Goal: Information Seeking & Learning: Learn about a topic

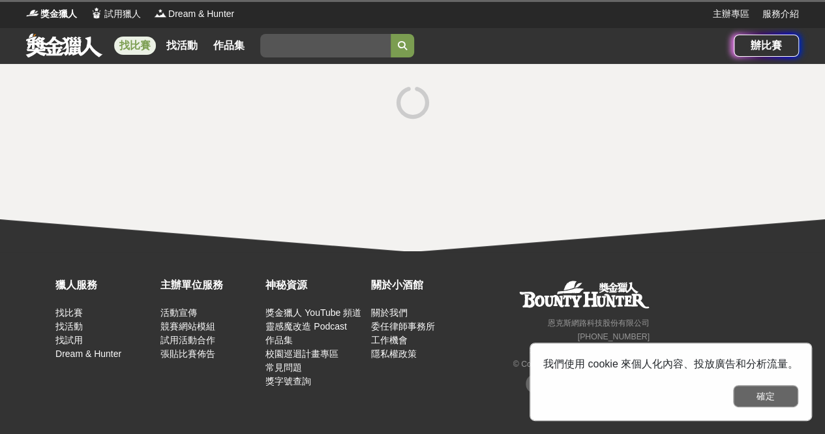
click at [768, 401] on button "確定" at bounding box center [765, 396] width 65 height 22
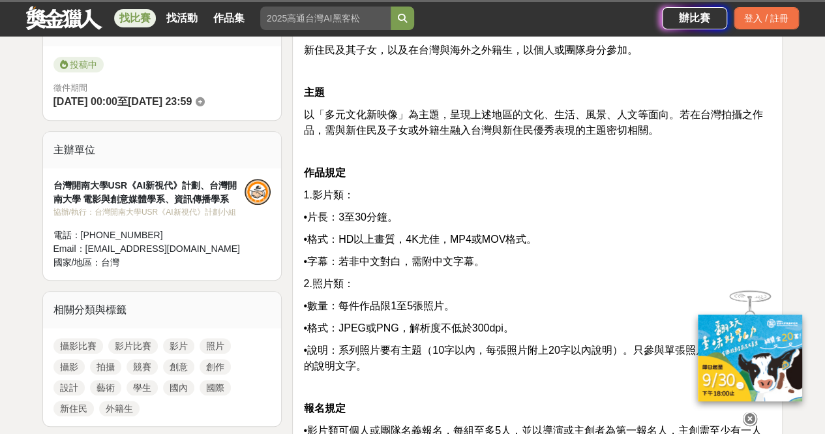
scroll to position [261, 0]
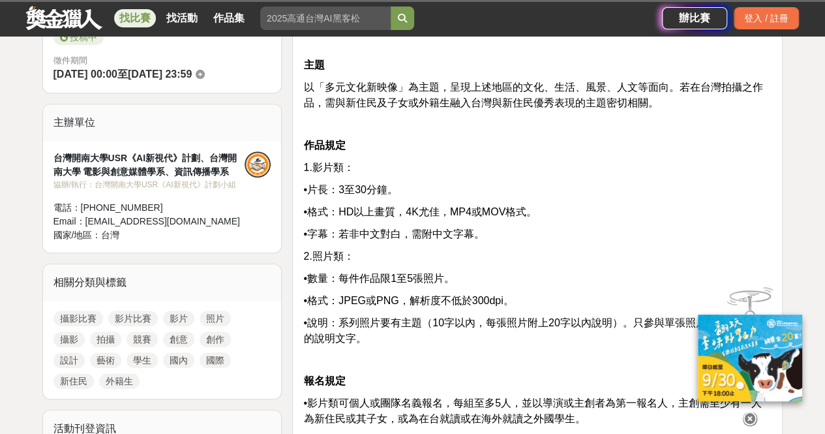
click at [750, 411] on icon at bounding box center [750, 418] width 14 height 14
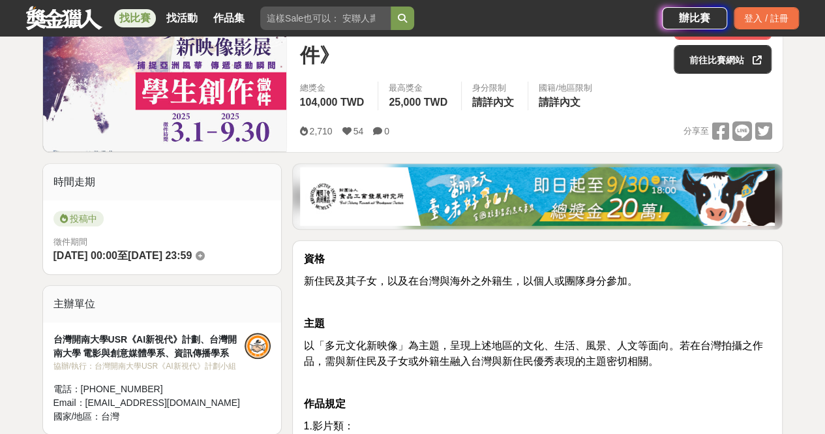
scroll to position [12, 0]
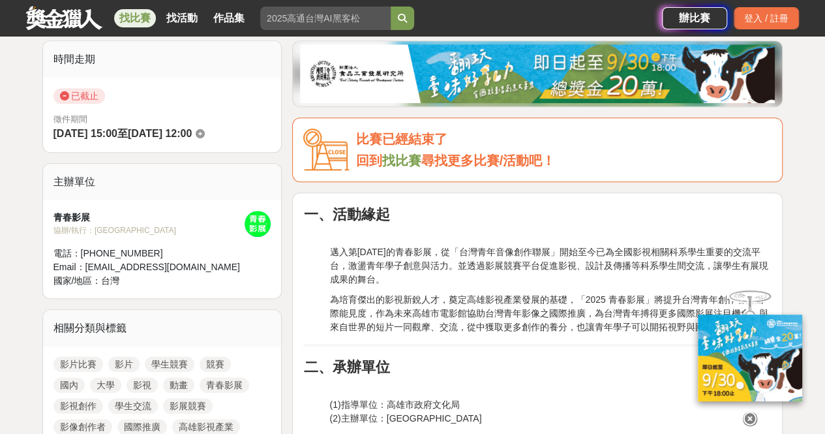
scroll to position [326, 0]
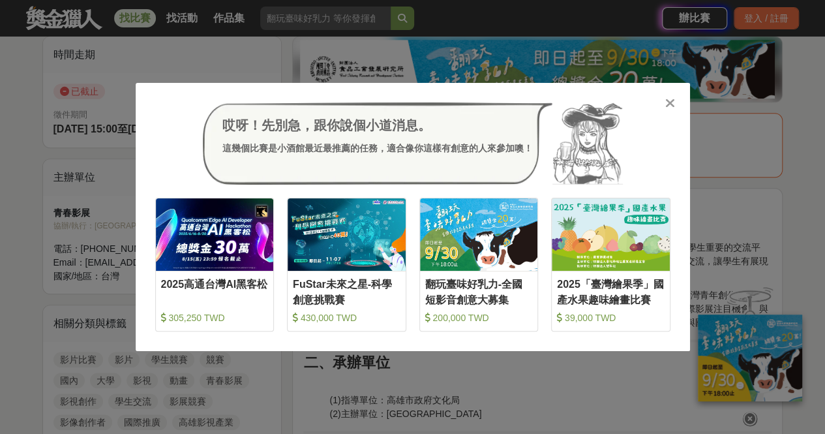
click at [670, 105] on icon at bounding box center [670, 102] width 10 height 13
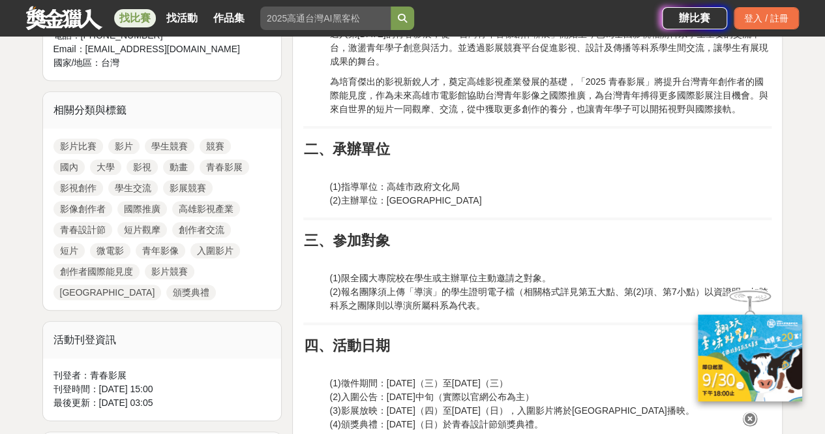
scroll to position [540, 0]
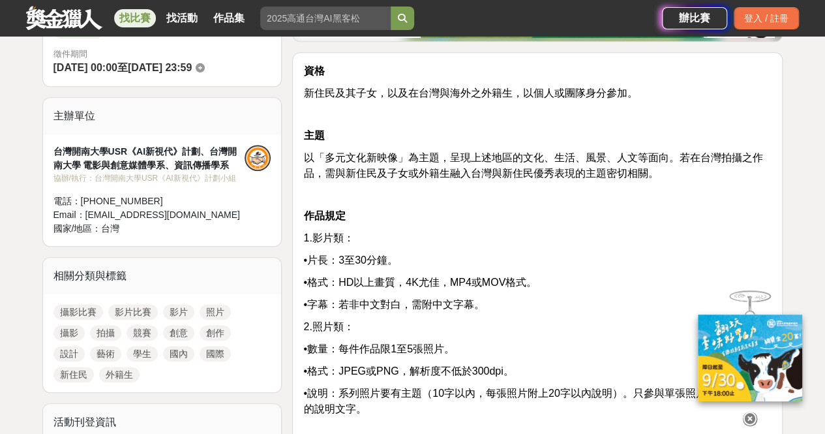
scroll to position [374, 0]
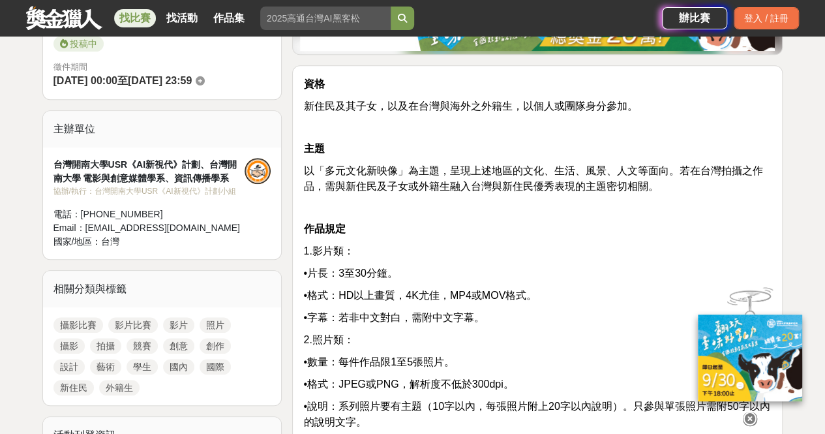
click at [136, 325] on link "影片比賽" at bounding box center [133, 325] width 50 height 16
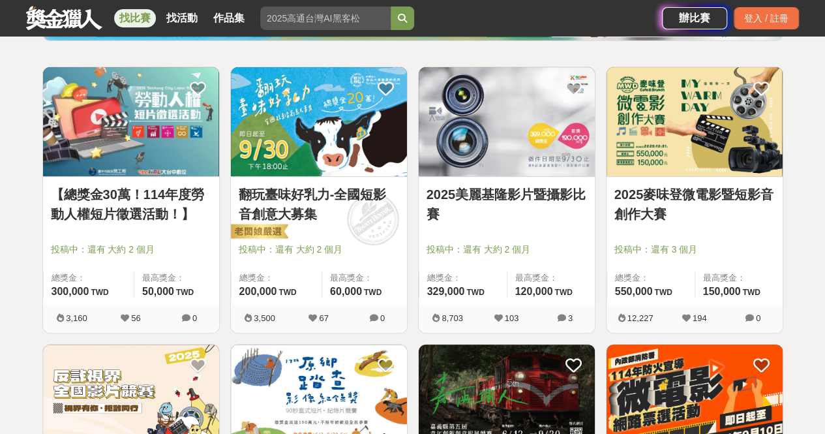
scroll to position [222, 0]
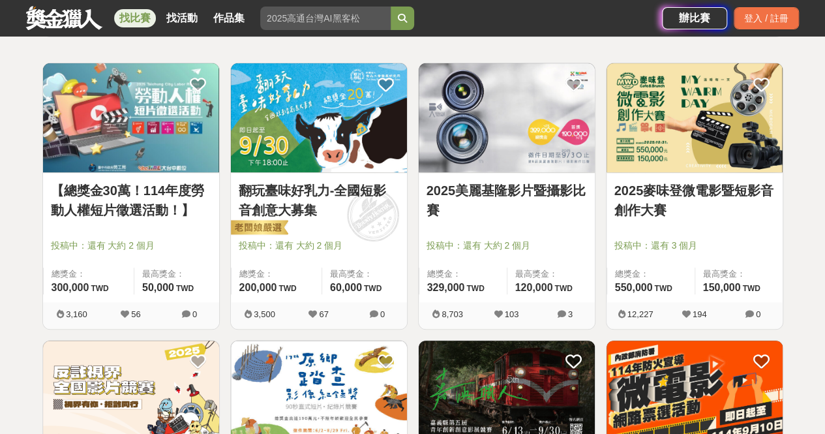
click at [690, 195] on link "2025麥味登微電影暨短影音創作大賽" at bounding box center [694, 200] width 160 height 39
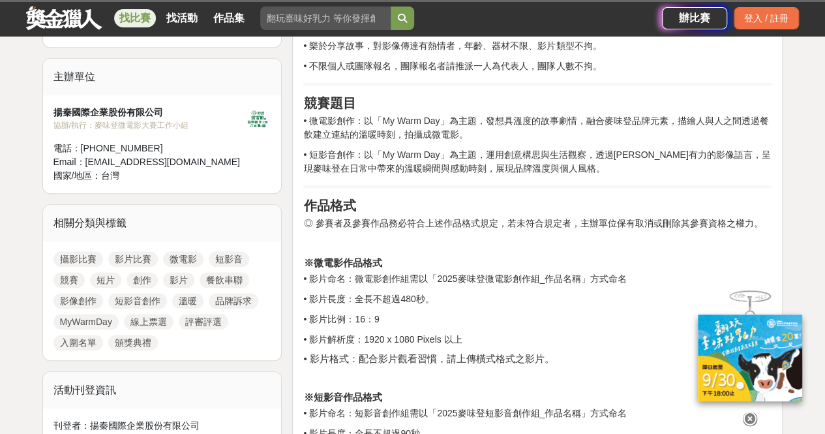
scroll to position [344, 0]
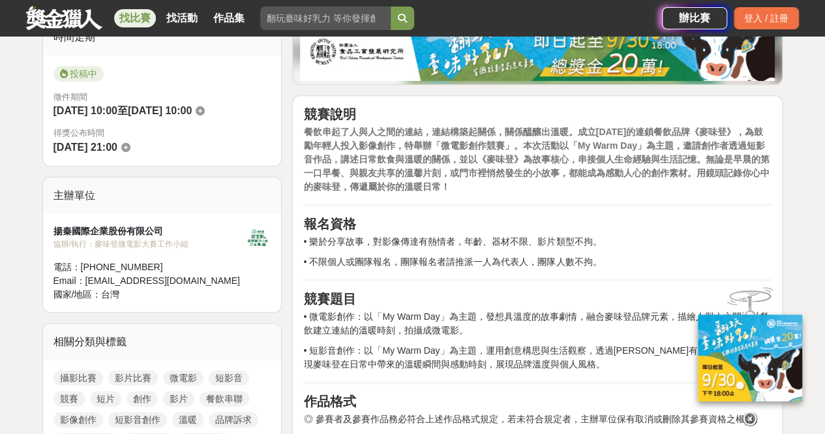
click at [748, 419] on icon at bounding box center [750, 418] width 14 height 14
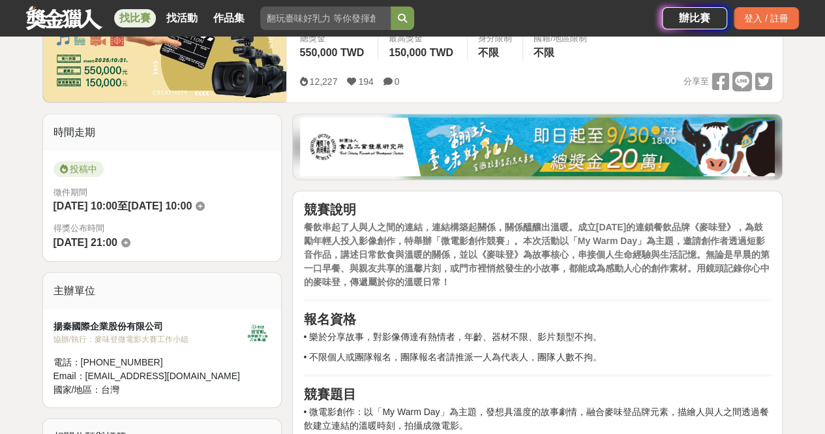
scroll to position [138, 0]
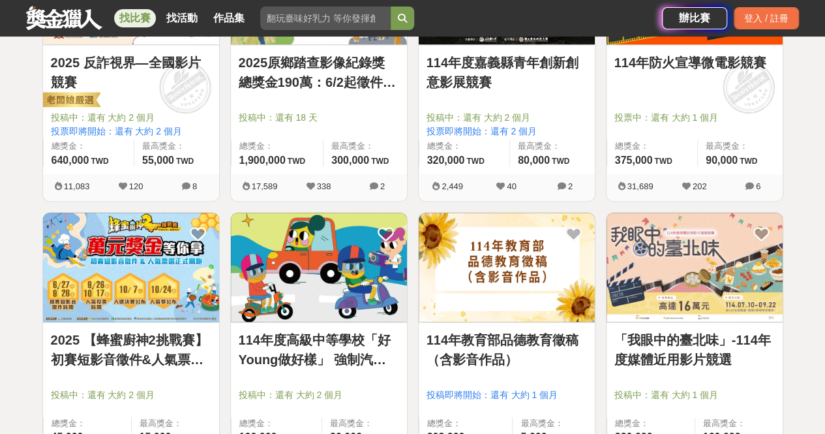
scroll to position [630, 0]
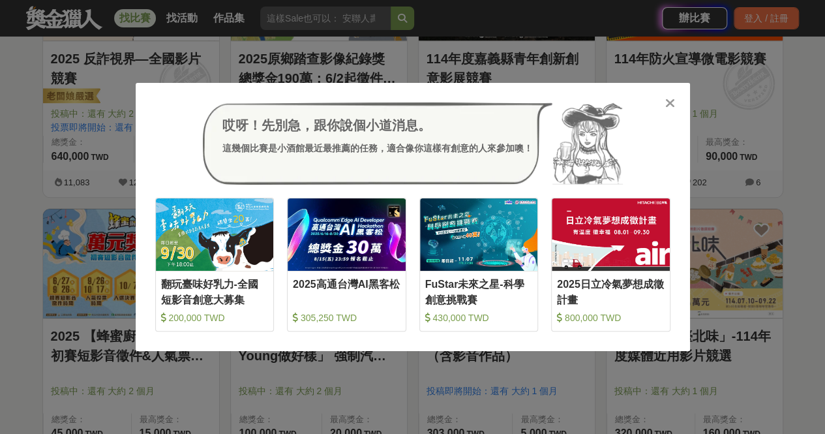
click at [666, 108] on icon at bounding box center [670, 102] width 10 height 13
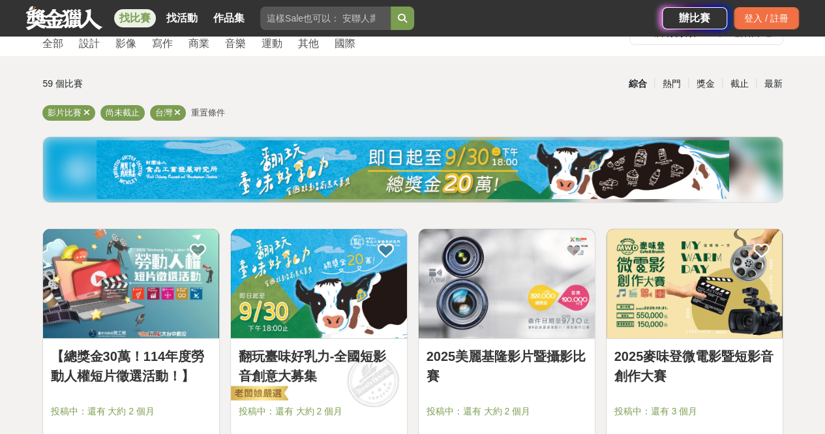
scroll to position [0, 0]
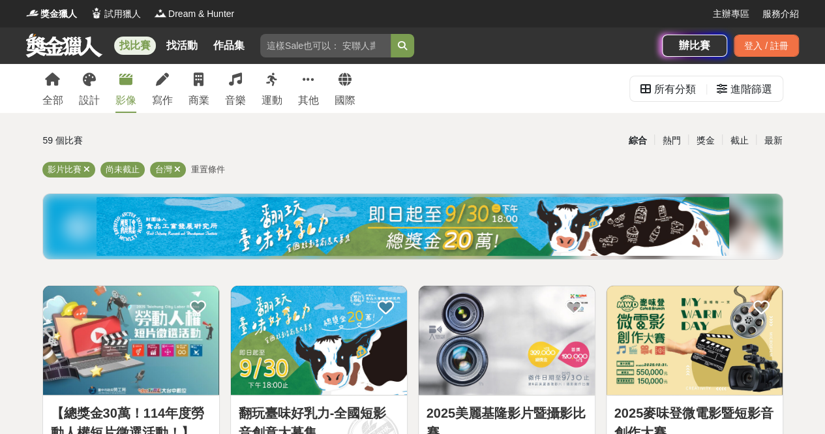
click at [125, 68] on link "影像" at bounding box center [125, 88] width 21 height 49
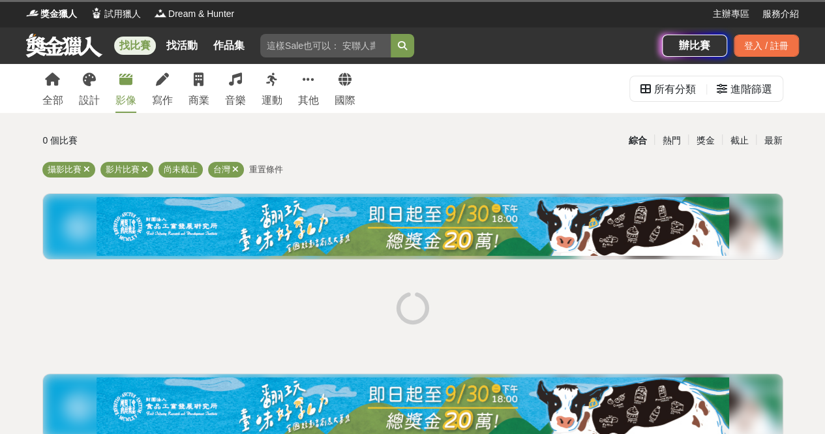
click at [492, 170] on div "攝影比賽 影片比賽 尚未截止 台灣 重置條件" at bounding box center [412, 172] width 741 height 21
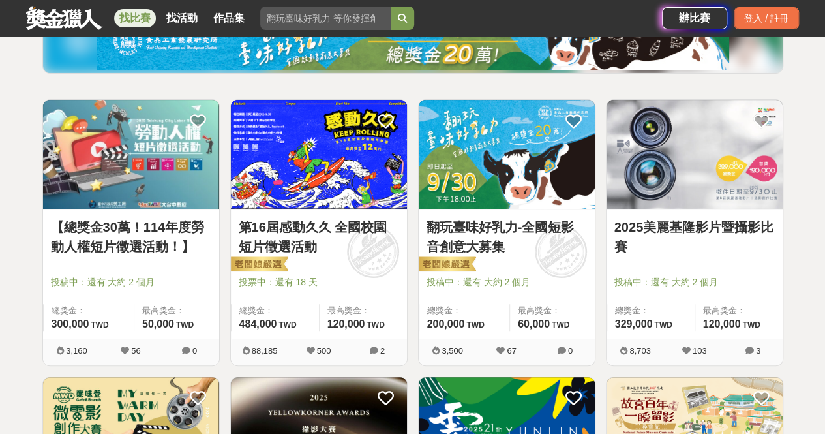
scroll to position [177, 0]
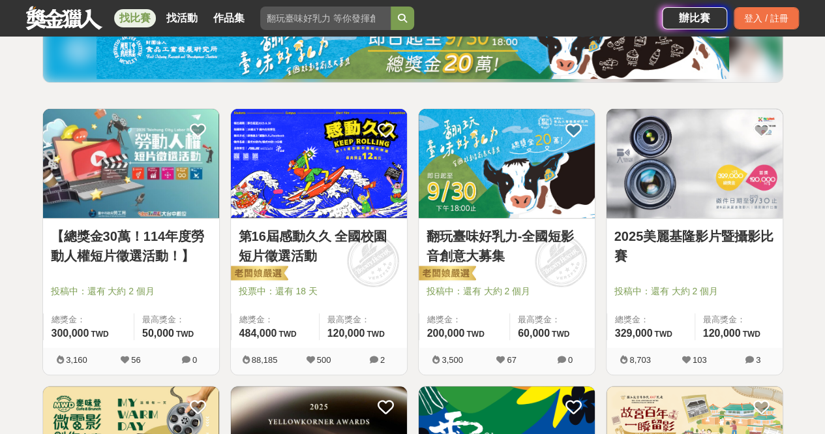
drag, startPoint x: 312, startPoint y: 10, endPoint x: 814, endPoint y: 218, distance: 543.6
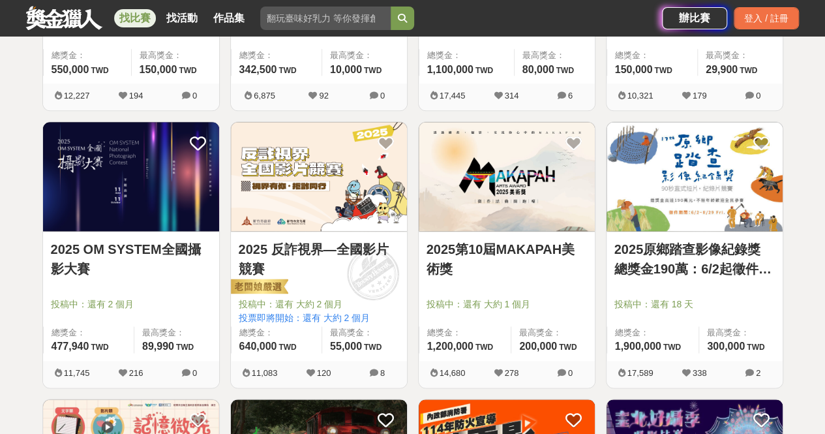
scroll to position [718, 0]
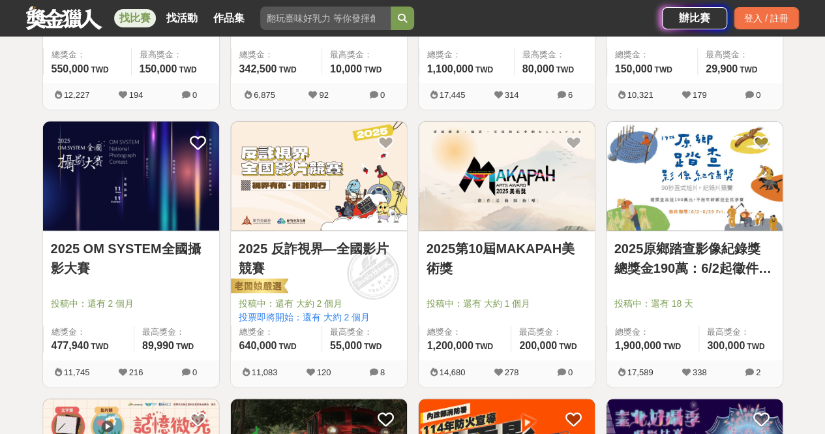
click at [163, 256] on link "2025 OM SYSTEM全國攝影大賽" at bounding box center [131, 258] width 160 height 39
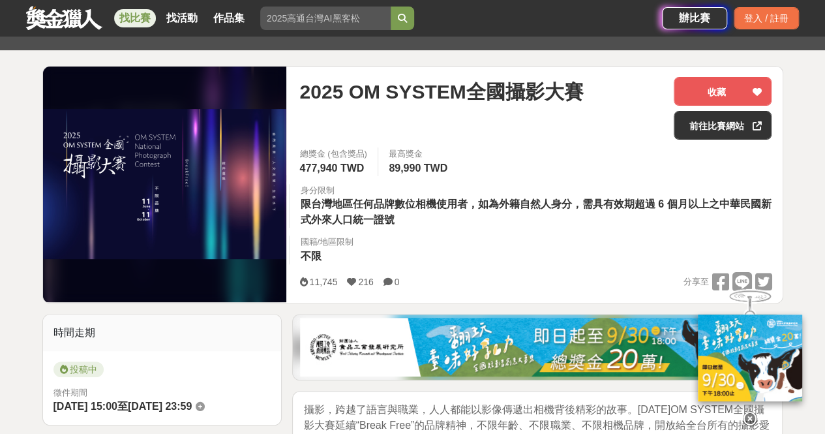
scroll to position [134, 0]
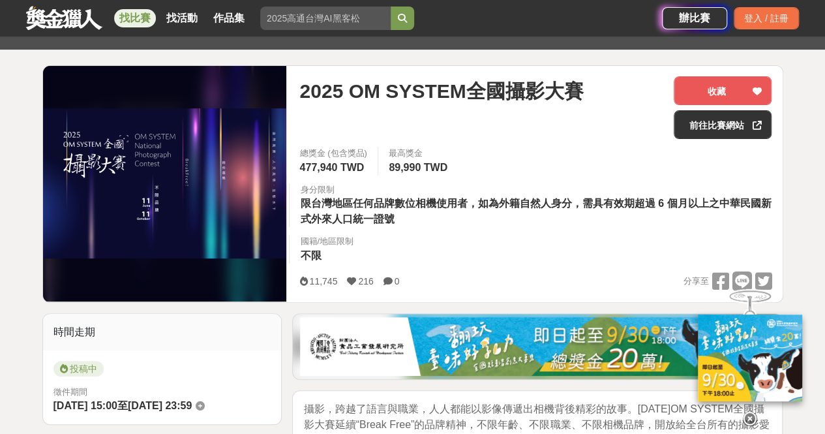
click at [754, 413] on icon at bounding box center [750, 418] width 14 height 14
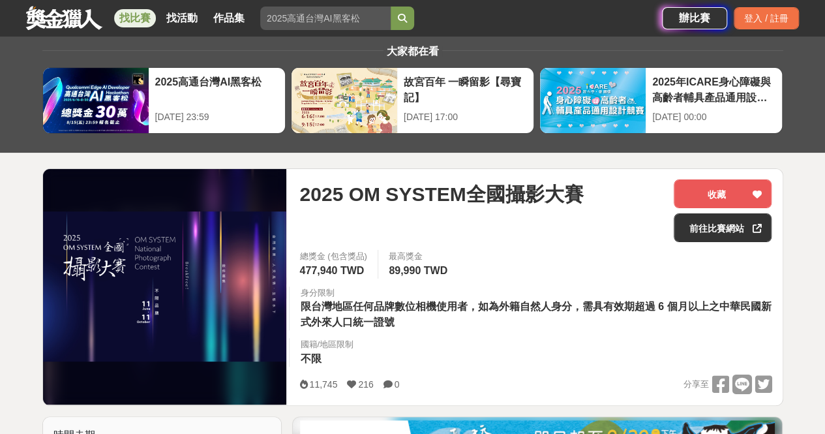
scroll to position [0, 0]
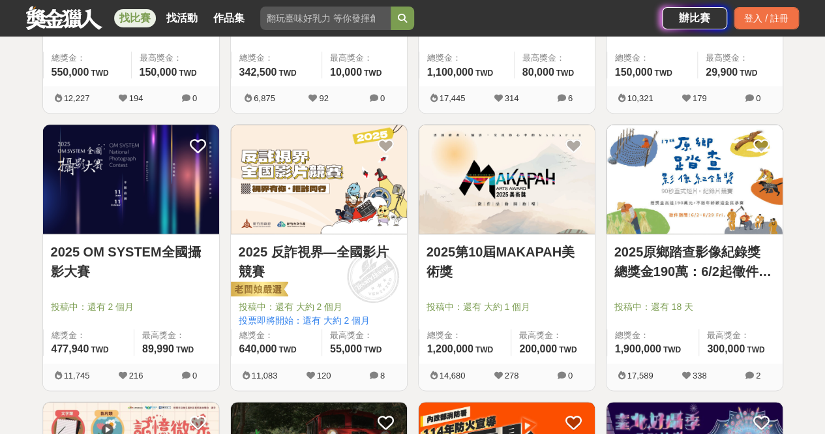
scroll to position [718, 0]
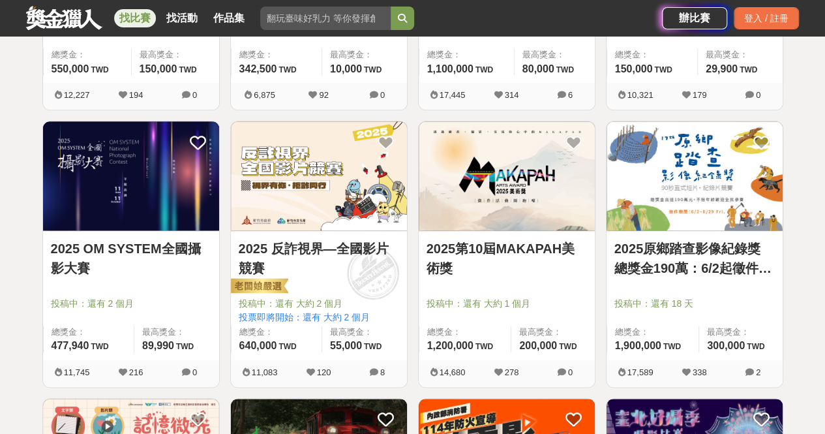
click at [207, 179] on img at bounding box center [131, 175] width 176 height 109
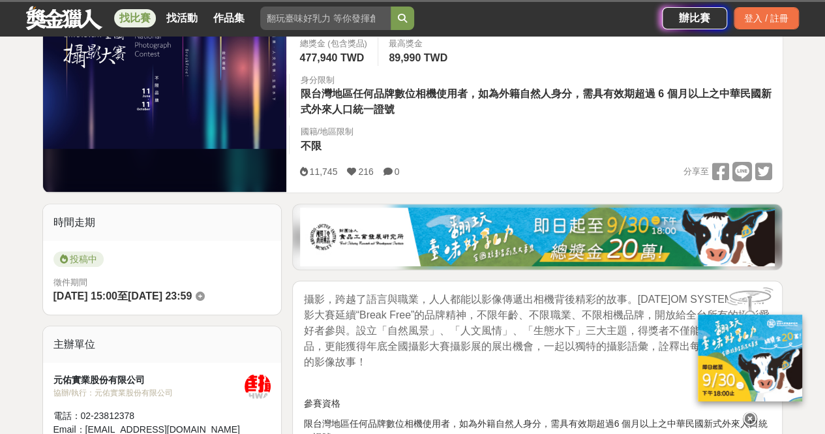
scroll to position [334, 0]
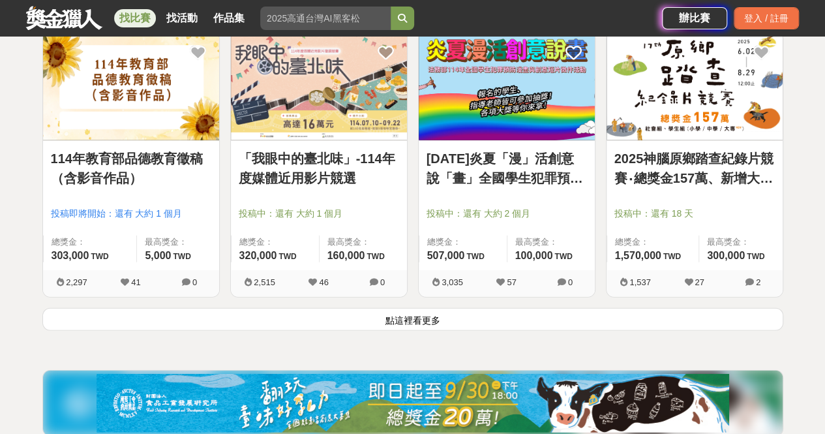
scroll to position [1634, 0]
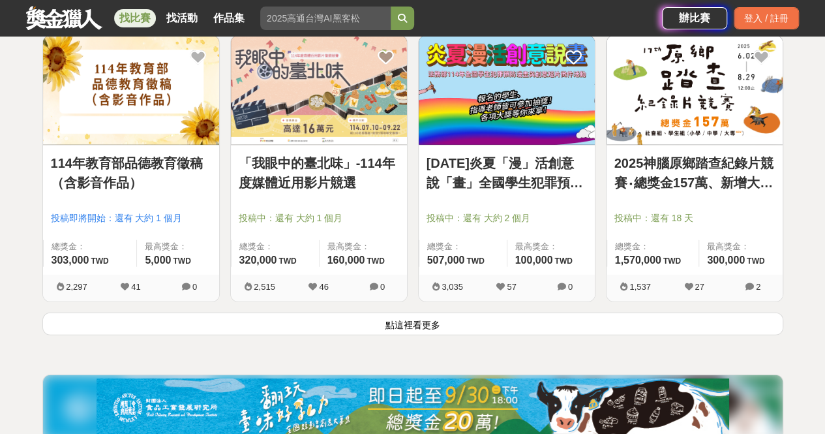
click at [440, 321] on button "點這裡看更多" at bounding box center [412, 323] width 741 height 23
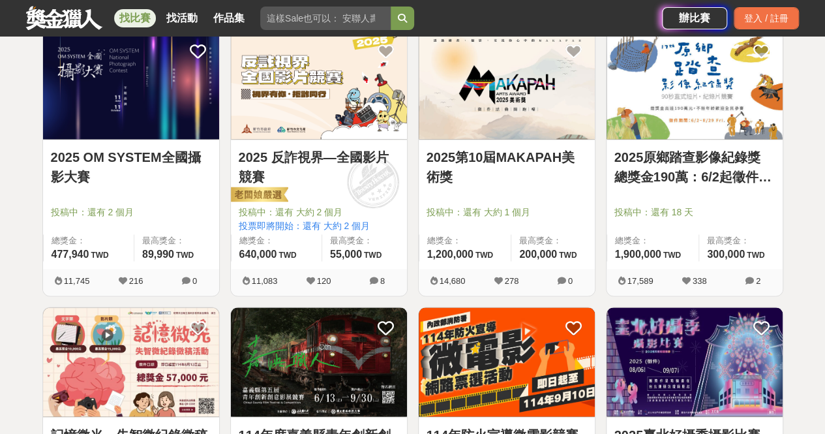
scroll to position [773, 0]
